Goal: Task Accomplishment & Management: Complete application form

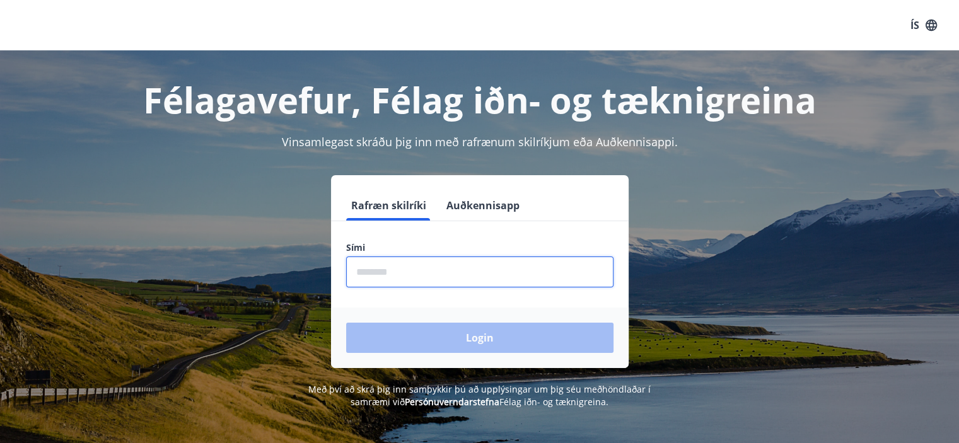
click at [374, 274] on input "phone" at bounding box center [479, 272] width 267 height 31
type input "********"
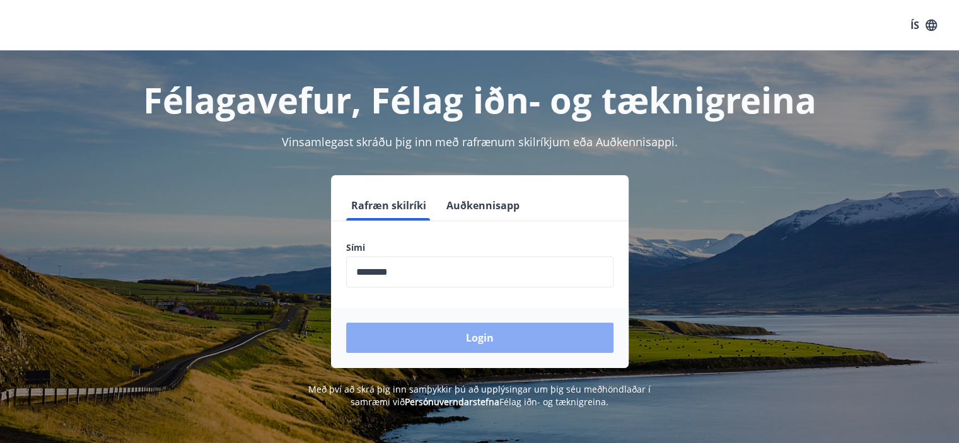
click at [451, 335] on button "Login" at bounding box center [479, 338] width 267 height 30
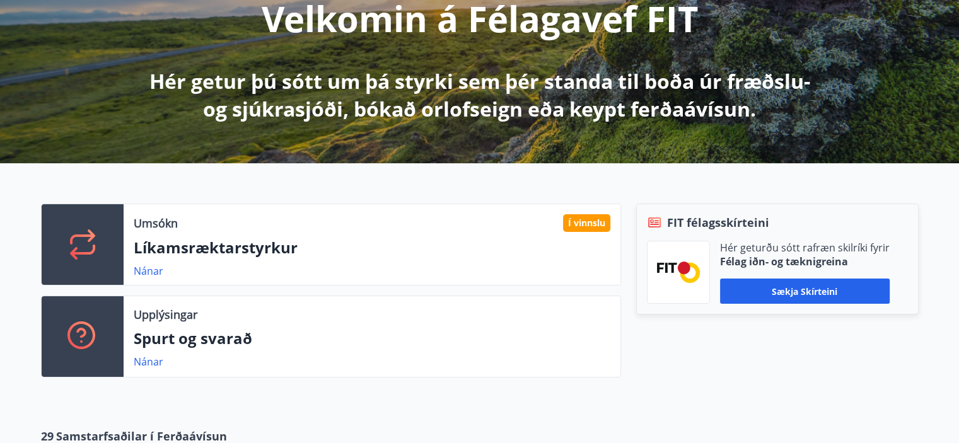
scroll to position [209, 0]
